Goal: Task Accomplishment & Management: Use online tool/utility

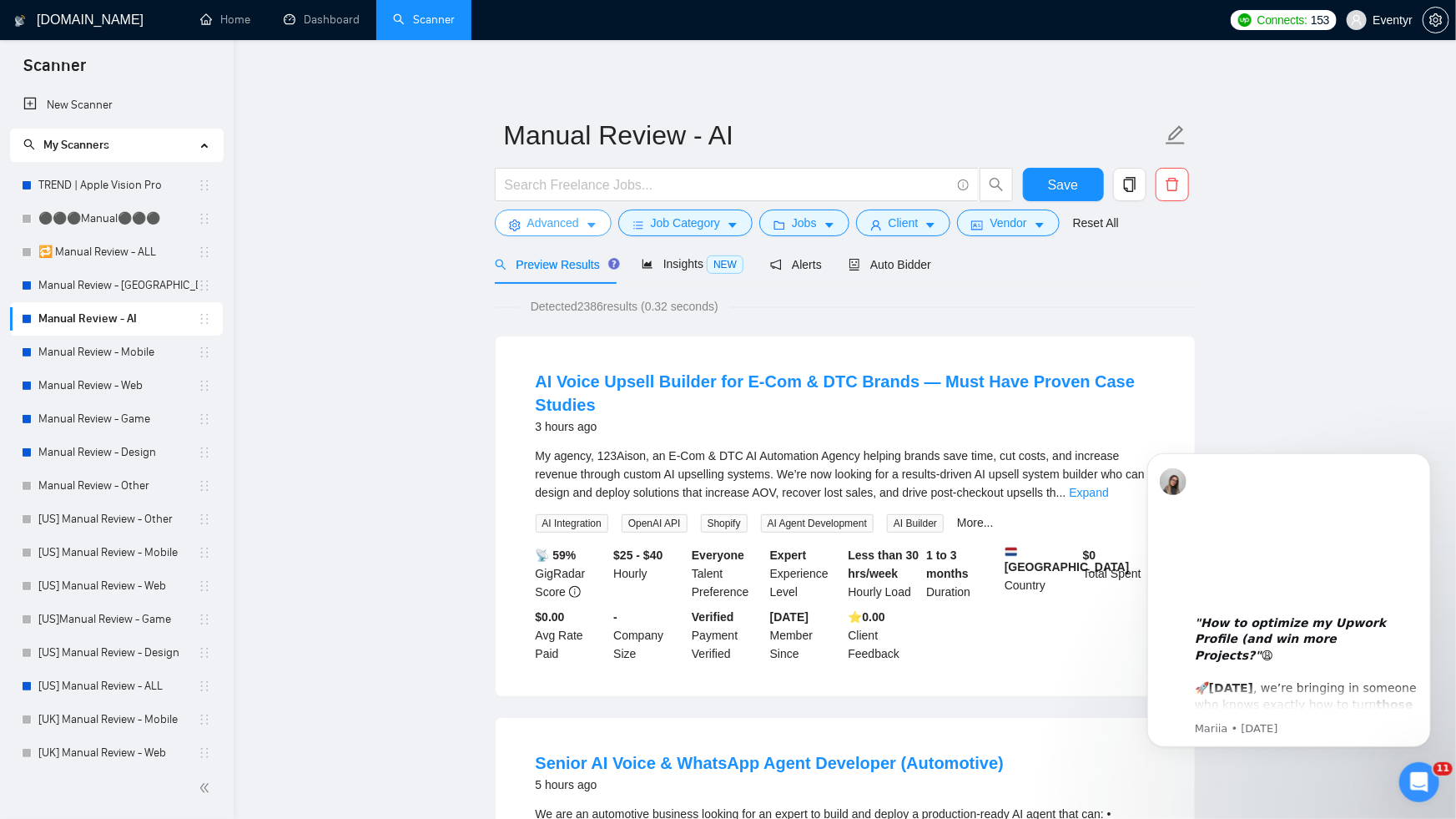
click at [563, 220] on span "Advanced" at bounding box center [553, 223] width 51 height 19
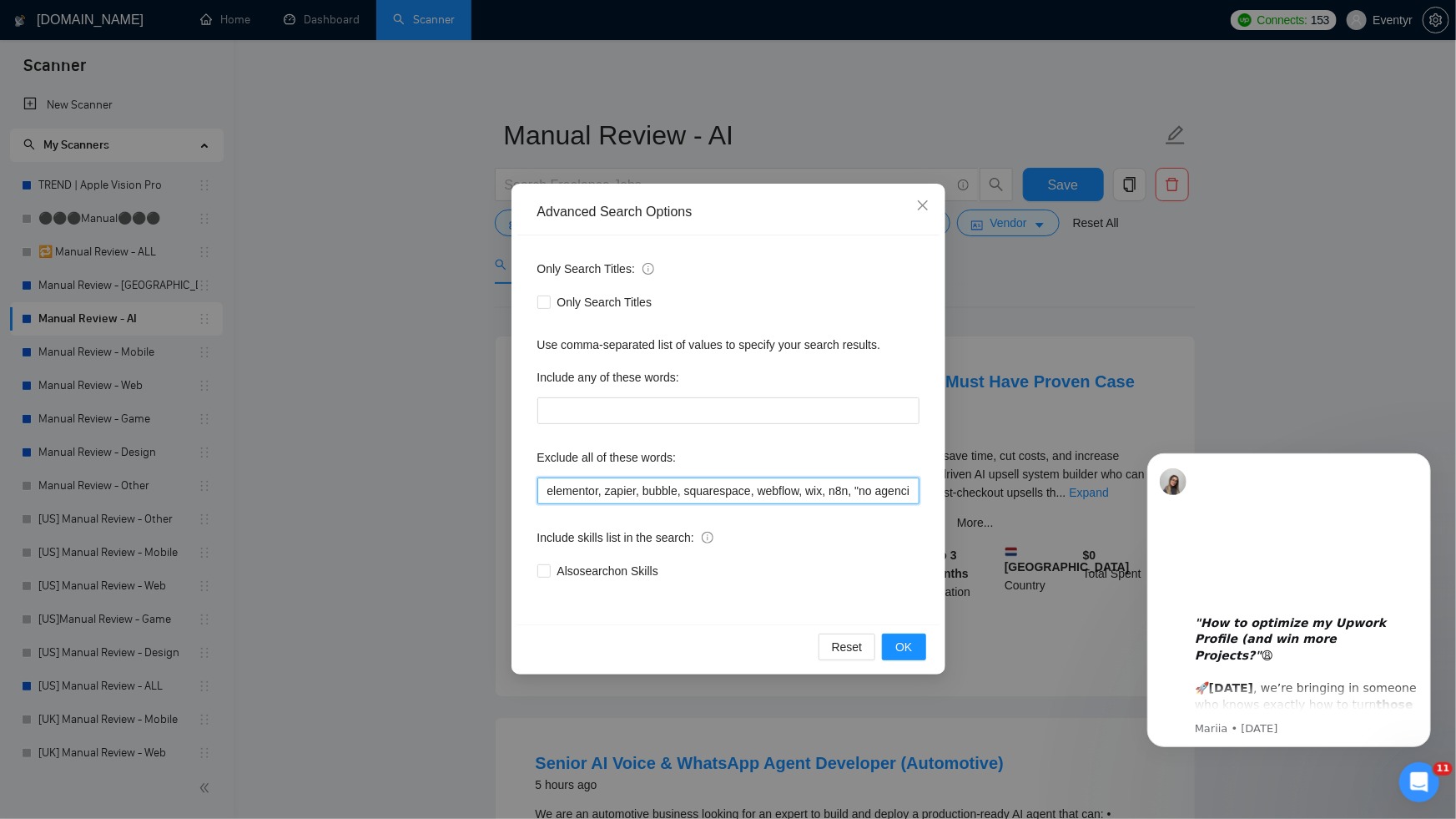
click at [594, 490] on input "elementor, zapier, bubble, squarespace, webflow, wix, n8n, "no agencies", eleme…" at bounding box center [728, 491] width 382 height 27
drag, startPoint x: 594, startPoint y: 490, endPoint x: 816, endPoint y: 499, distance: 222.2
click at [816, 499] on input "elementor, zapier, bubble, squarespace, webflow, wix, n8n, "no agencies", eleme…" at bounding box center [728, 491] width 382 height 27
drag, startPoint x: 874, startPoint y: 486, endPoint x: 1041, endPoint y: 486, distance: 167.0
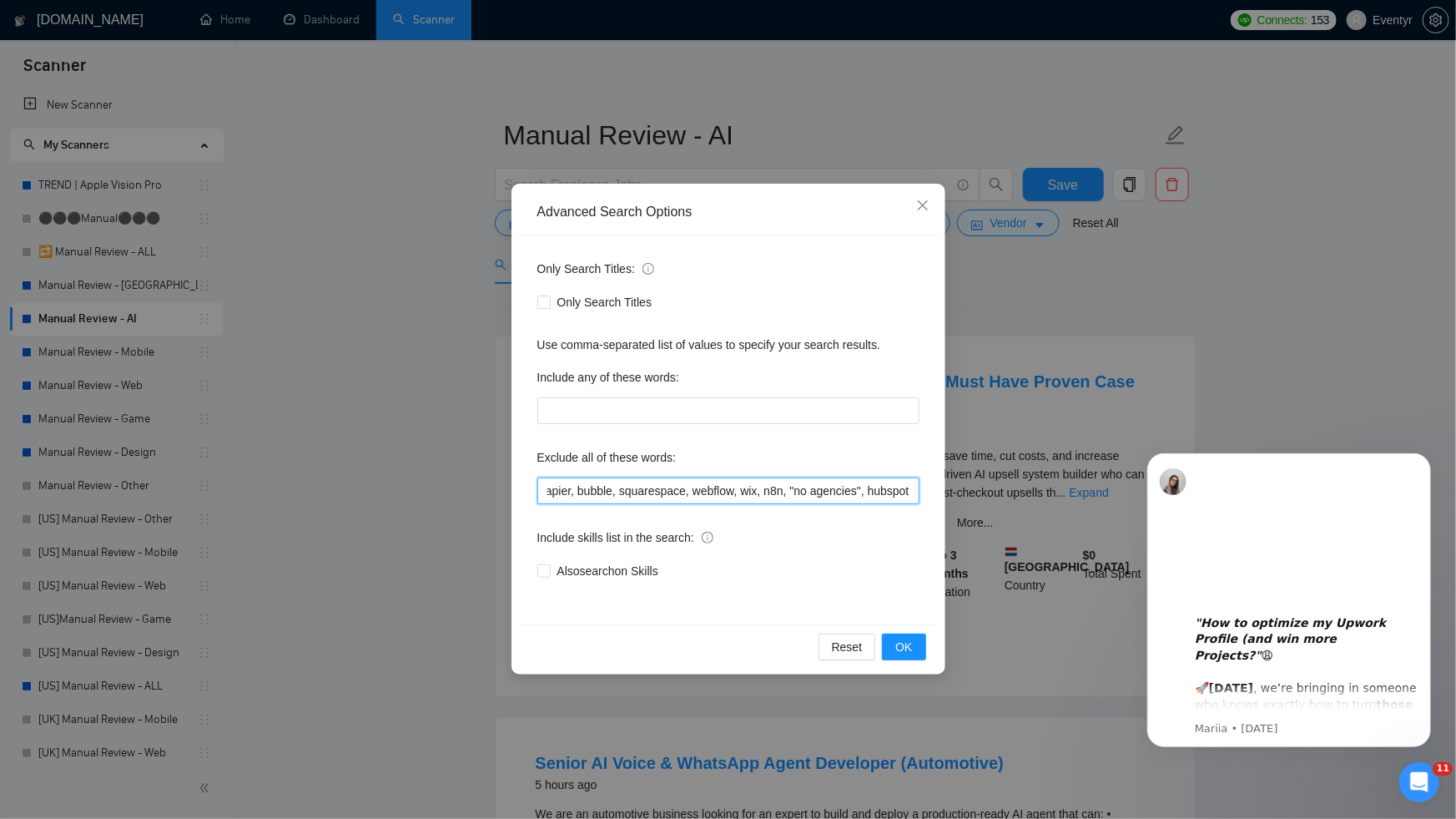
click at [1041, 486] on div "Advanced Search Options Only Search Titles: Only Search Titles Use comma-separa…" at bounding box center [728, 410] width 1456 height 819
click at [890, 490] on input "elementor, zapier, bubble, squarespace, webflow, wix, n8n, "no agencies", eleme…" at bounding box center [728, 491] width 382 height 27
click at [930, 198] on span "Close" at bounding box center [922, 206] width 45 height 45
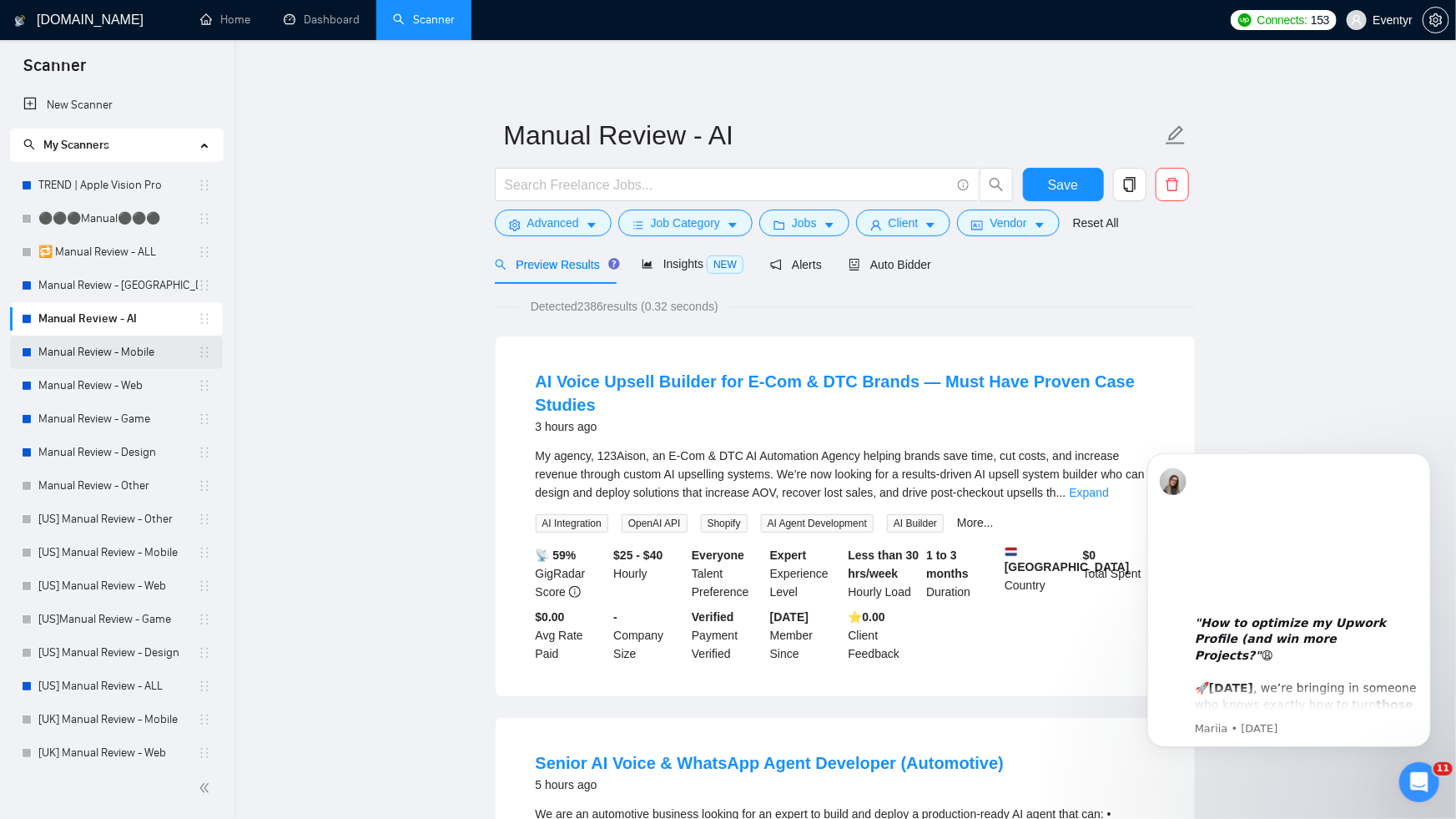
click at [146, 355] on link "Manual Review - Mobile" at bounding box center [118, 353] width 160 height 34
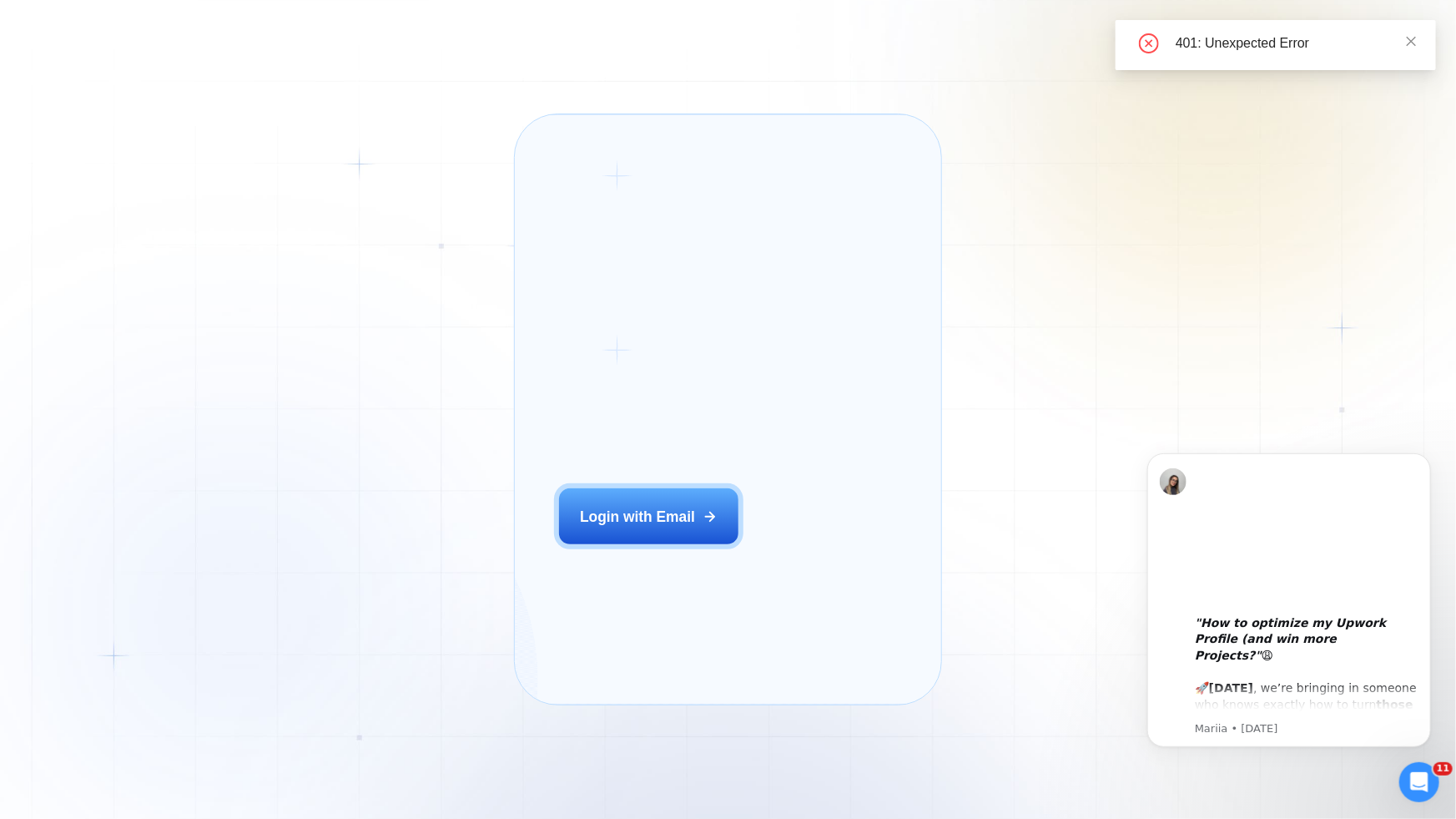
click at [577, 223] on div "Login ‍ Welcome to GigRadar. AI Business Manager for Agencies Login with Email" at bounding box center [671, 410] width 271 height 547
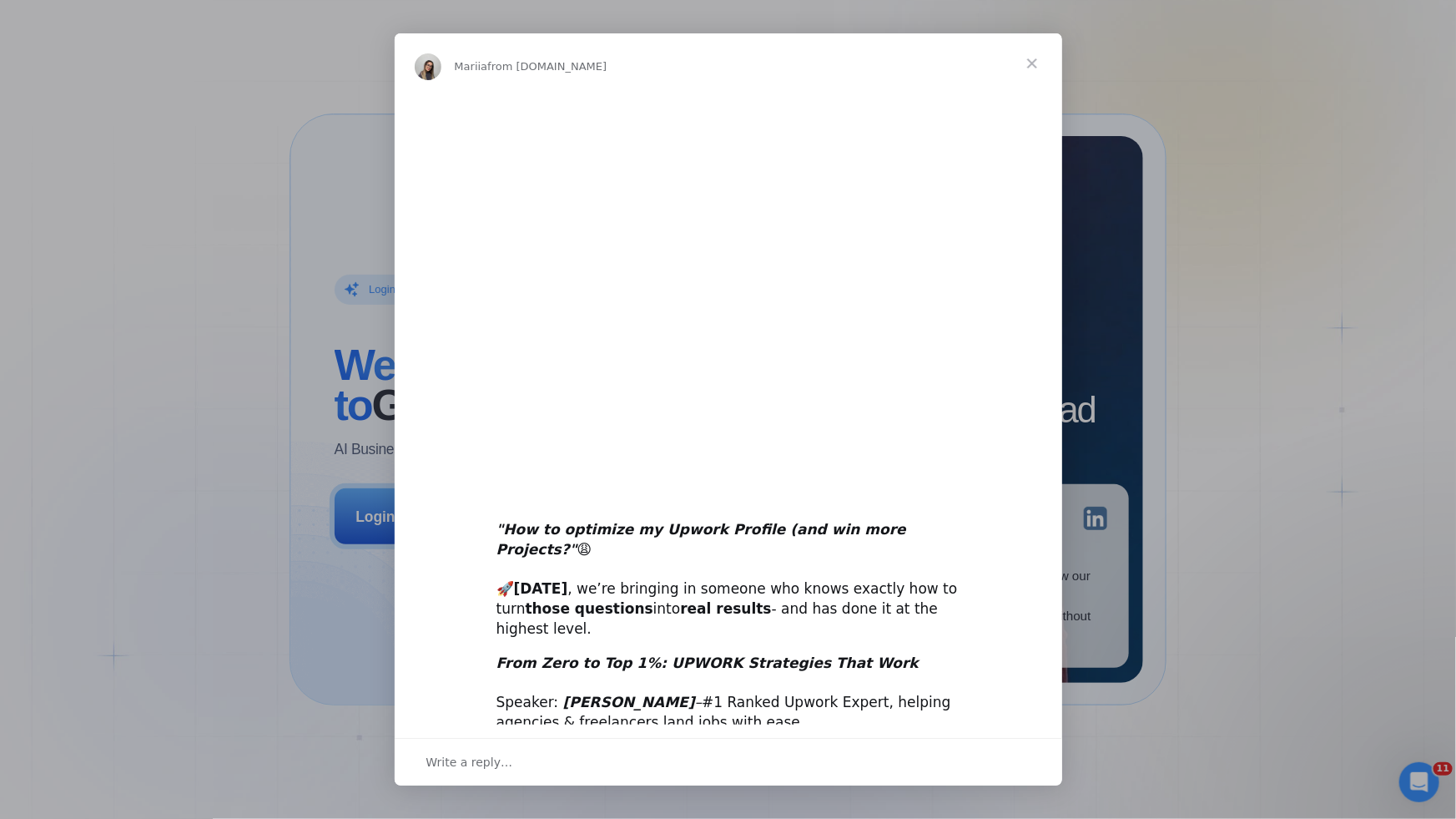
click at [1120, 410] on div "Intercom messenger" at bounding box center [728, 410] width 1456 height 819
